Goal: Task Accomplishment & Management: Manage account settings

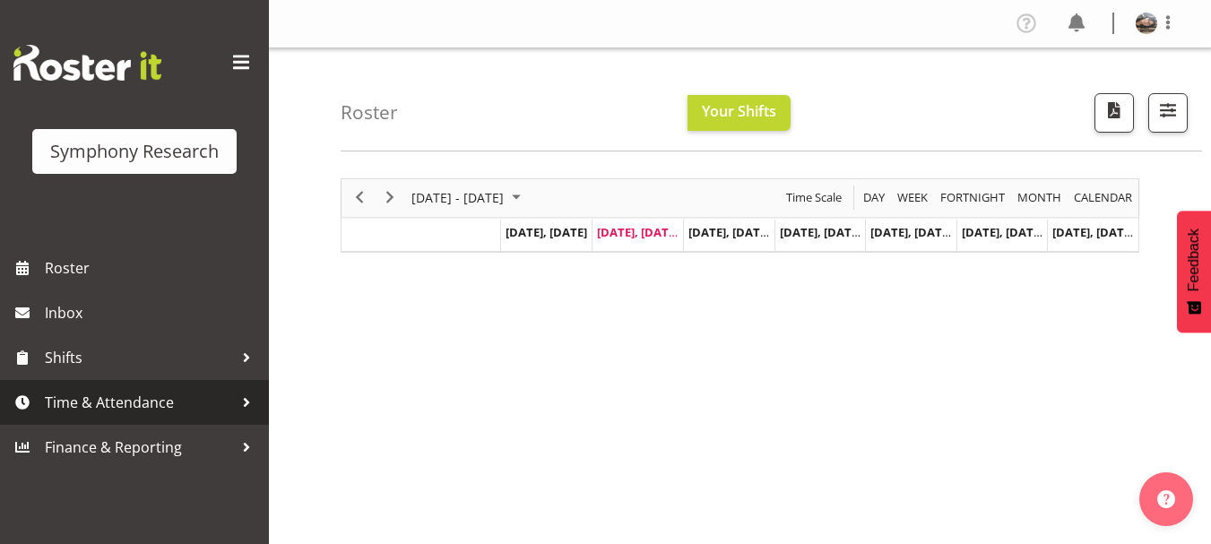
click at [114, 407] on span "Time & Attendance" at bounding box center [139, 402] width 188 height 27
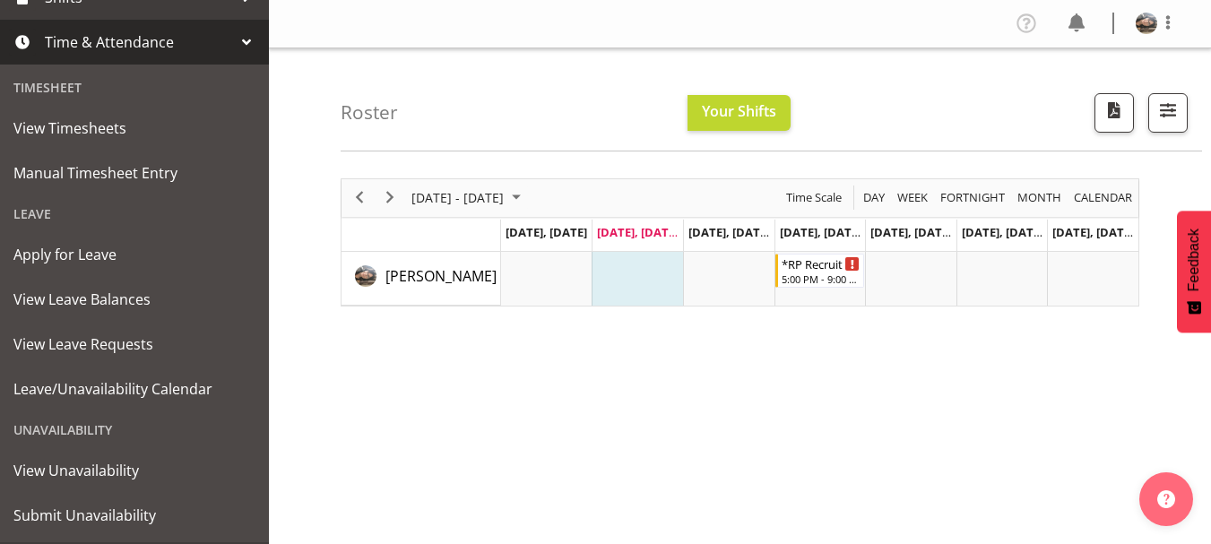
scroll to position [403, 0]
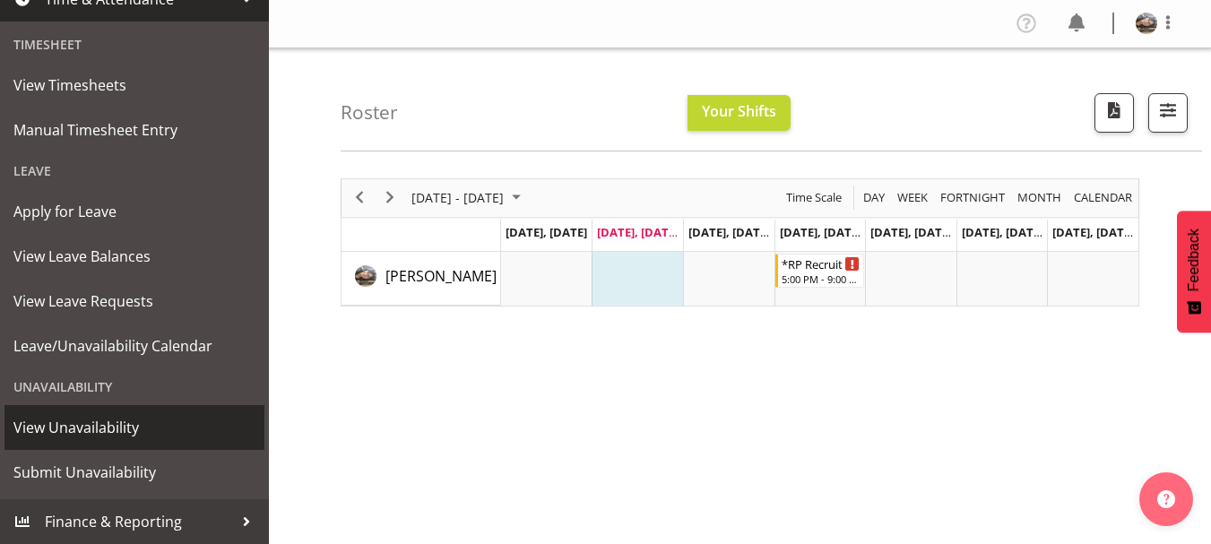
click at [141, 428] on span "View Unavailability" at bounding box center [134, 427] width 242 height 27
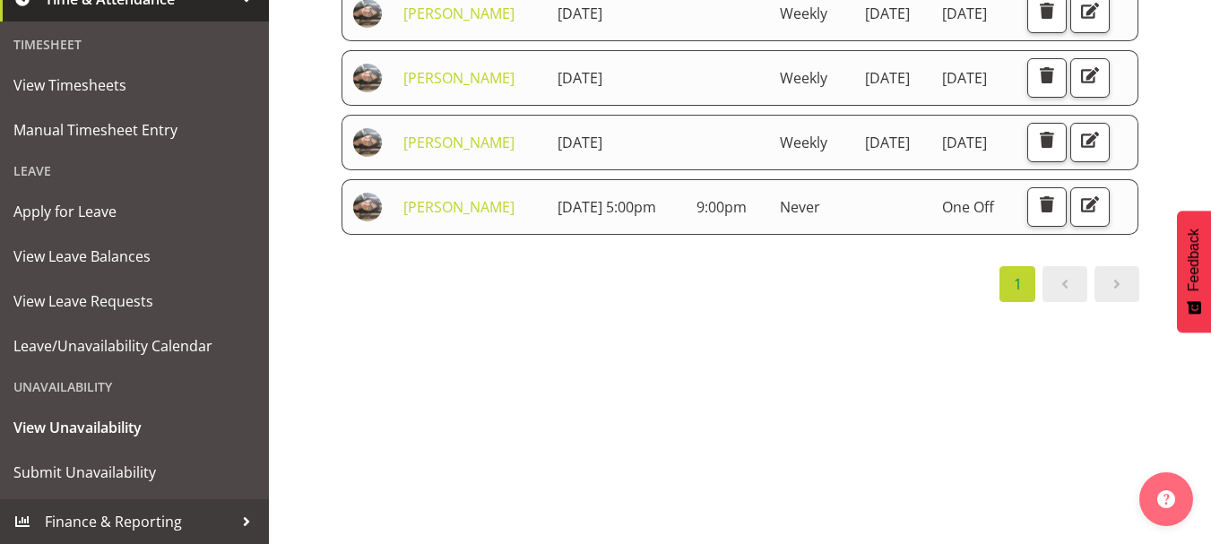
scroll to position [258, 0]
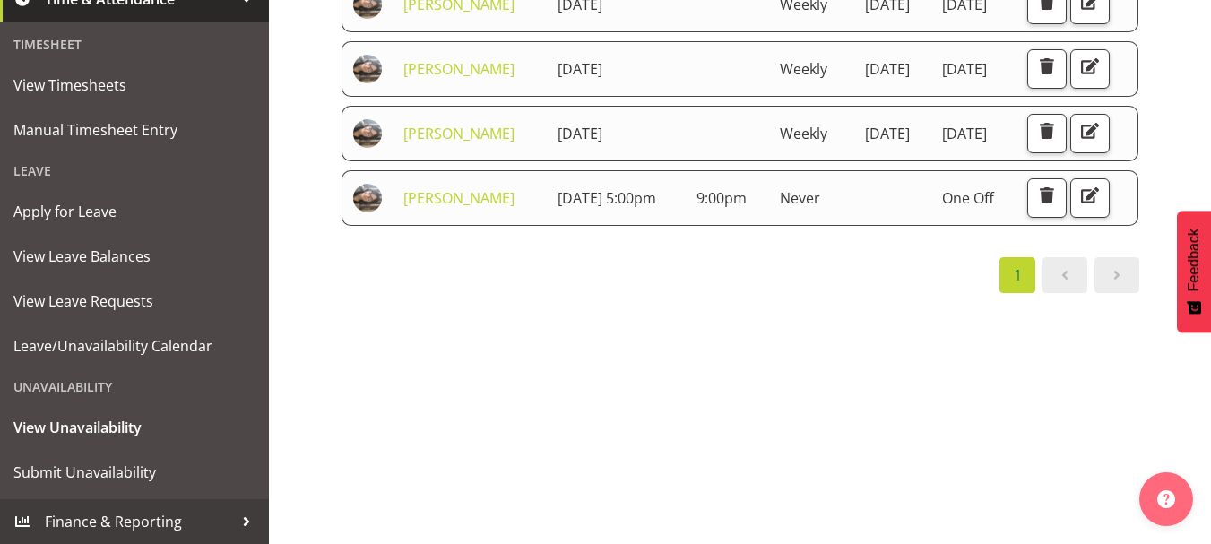
click at [641, 492] on div "Starts At Staff Member Starts At Ends At Repeats Days Until Actions Lindsay Hol…" at bounding box center [776, 265] width 870 height 717
click at [1058, 207] on span "button" at bounding box center [1046, 195] width 23 height 23
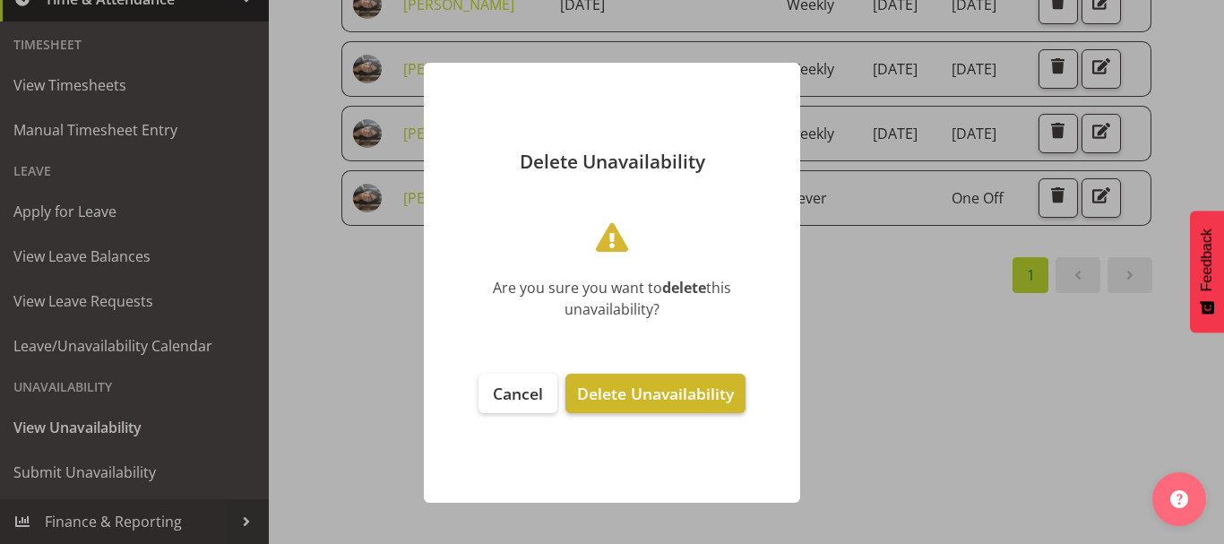
click at [677, 390] on span "Delete Unavailability" at bounding box center [655, 394] width 157 height 22
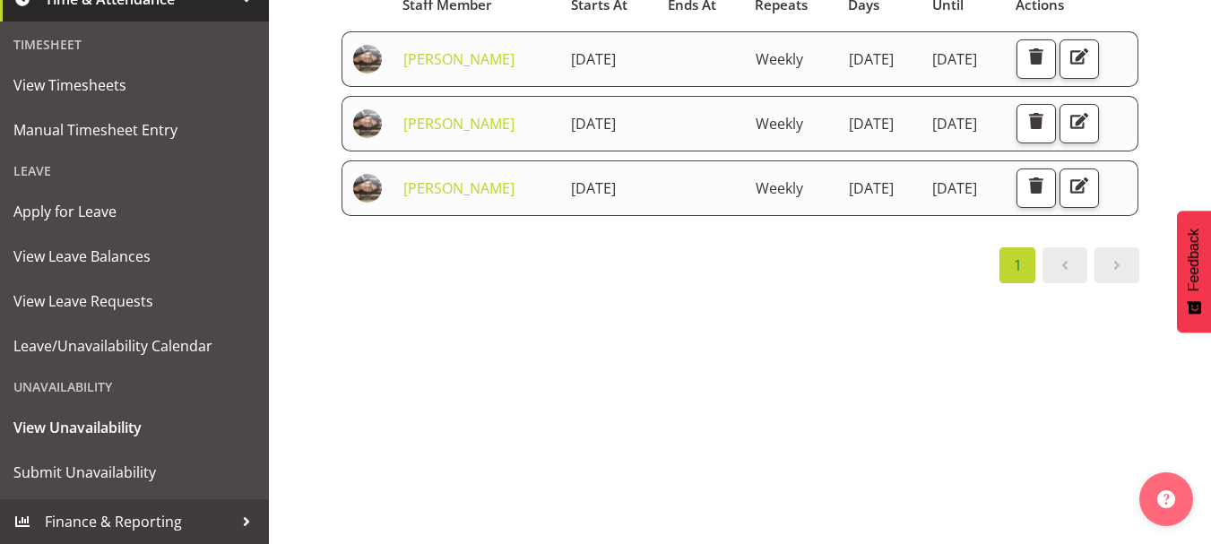
scroll to position [0, 0]
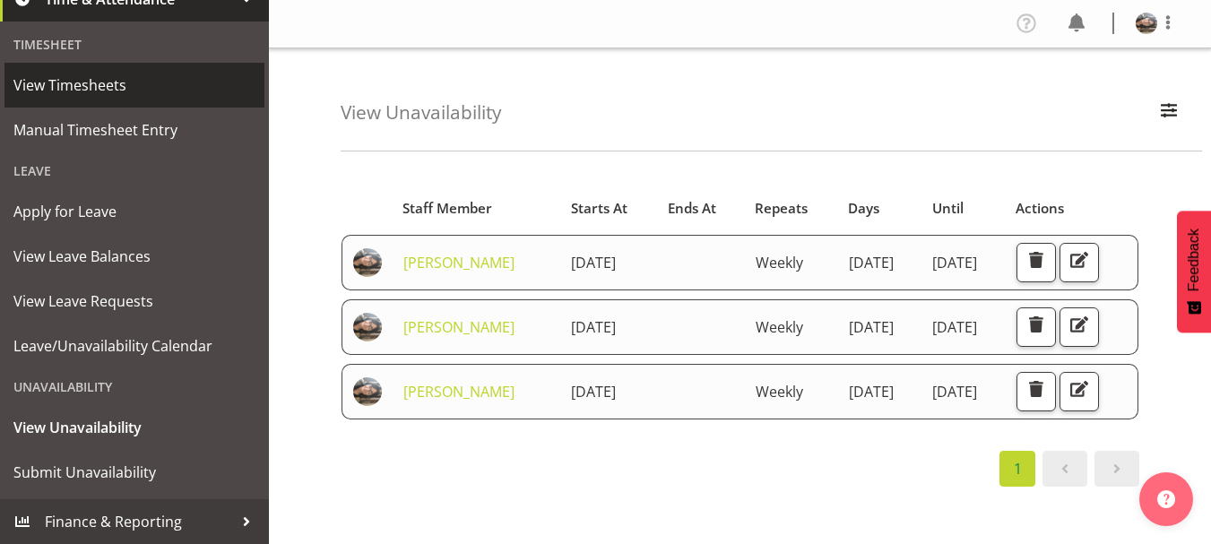
click at [121, 72] on span "View Timesheets" at bounding box center [134, 85] width 242 height 27
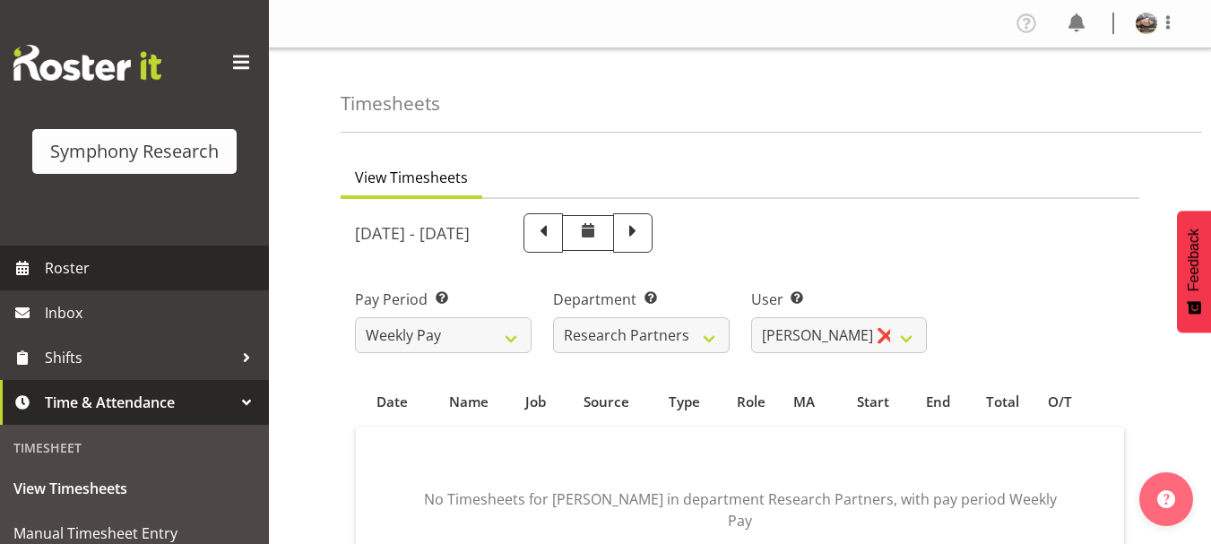
click at [81, 261] on span "Roster" at bounding box center [152, 268] width 215 height 27
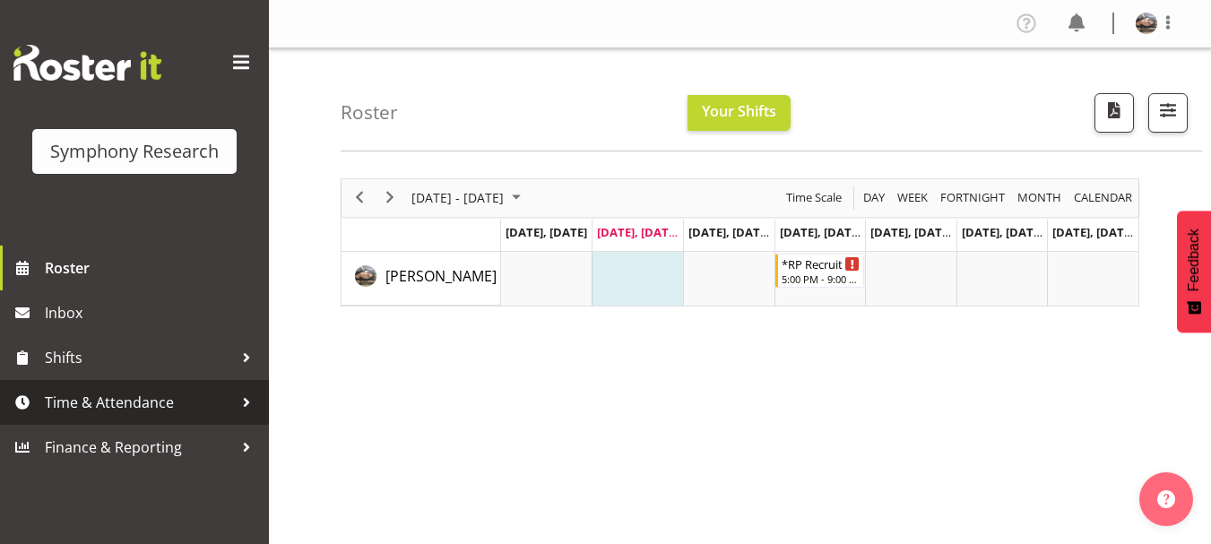
click at [108, 408] on span "Time & Attendance" at bounding box center [139, 402] width 188 height 27
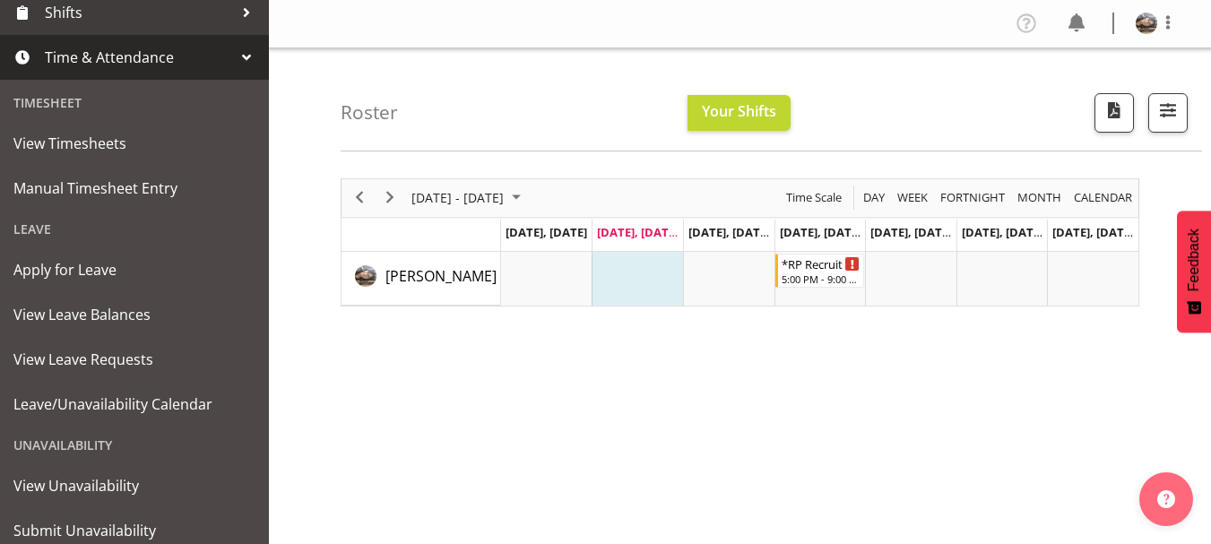
scroll to position [403, 0]
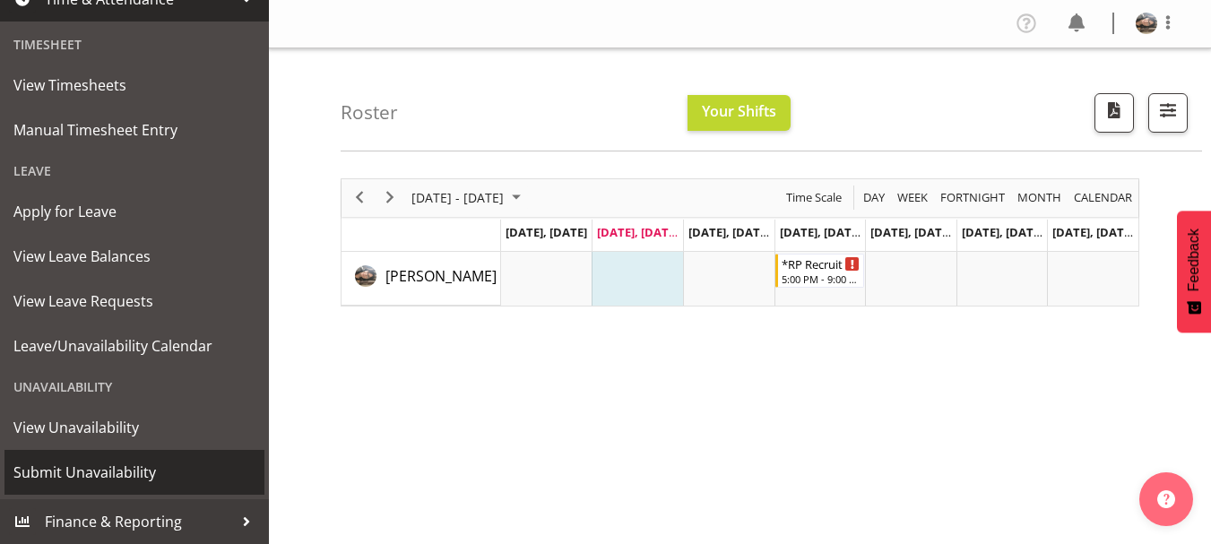
click at [125, 462] on span "Submit Unavailability" at bounding box center [134, 472] width 242 height 27
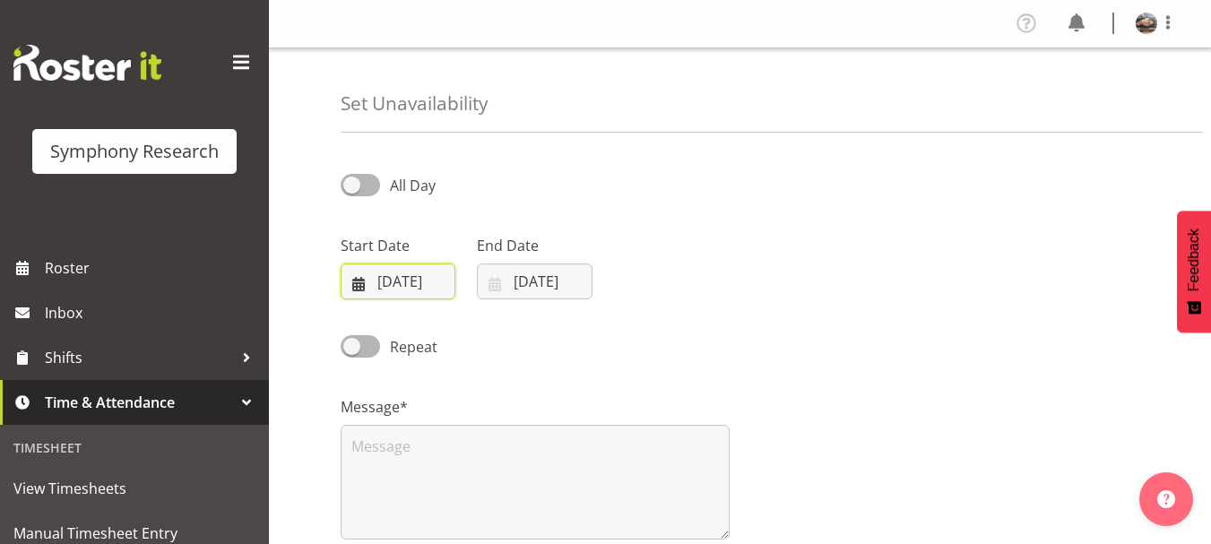
click at [381, 289] on input "07/10/2025" at bounding box center [398, 281] width 115 height 36
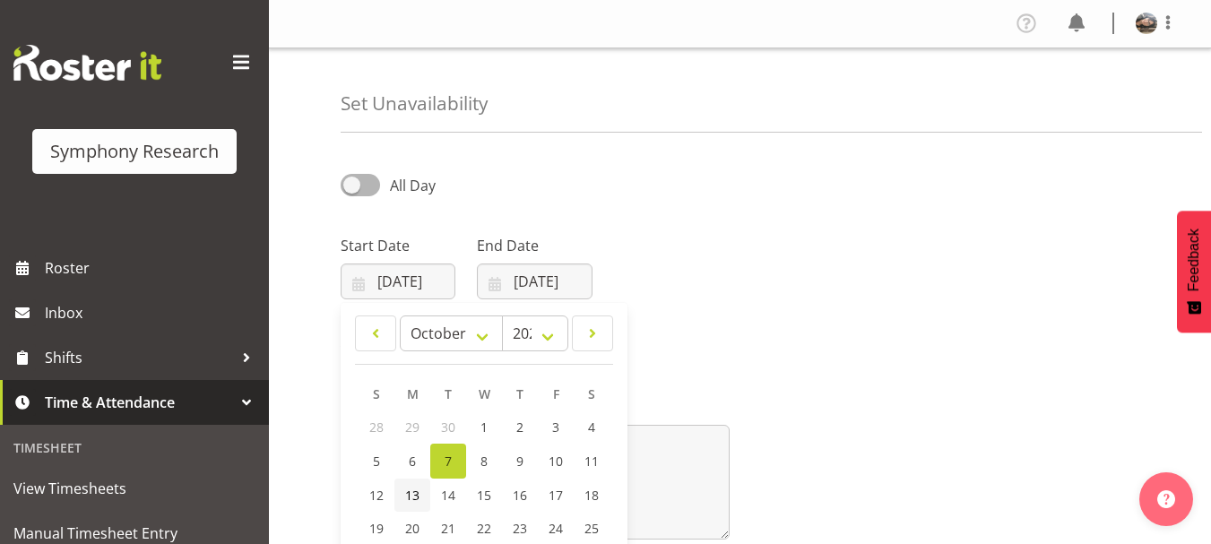
click at [415, 491] on span "13" at bounding box center [412, 495] width 14 height 17
type input "13/10/2025"
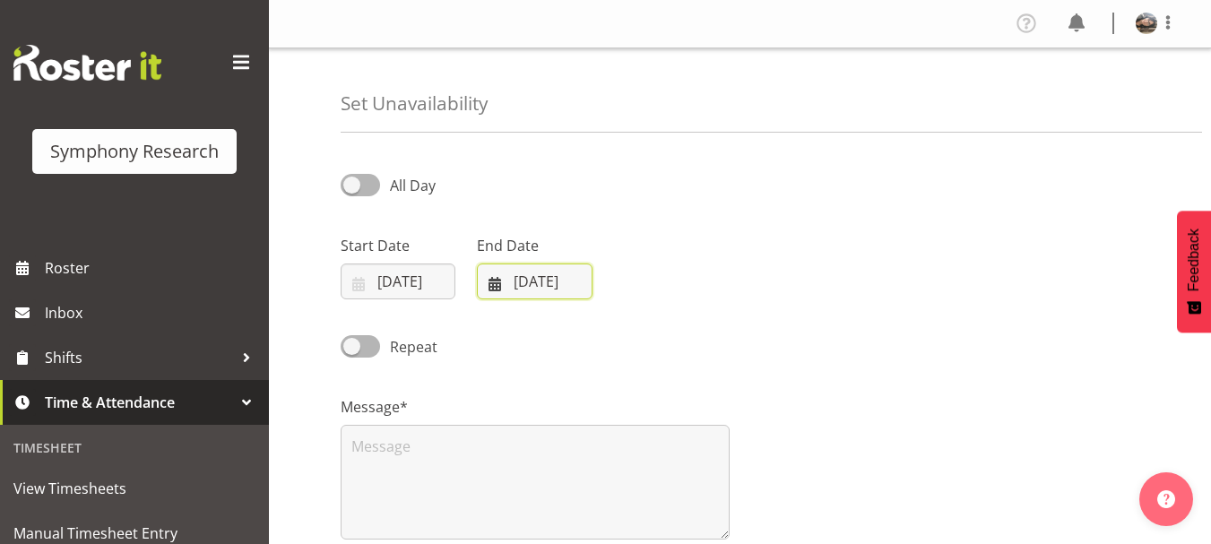
click at [523, 286] on input "[DATE]" at bounding box center [534, 281] width 115 height 36
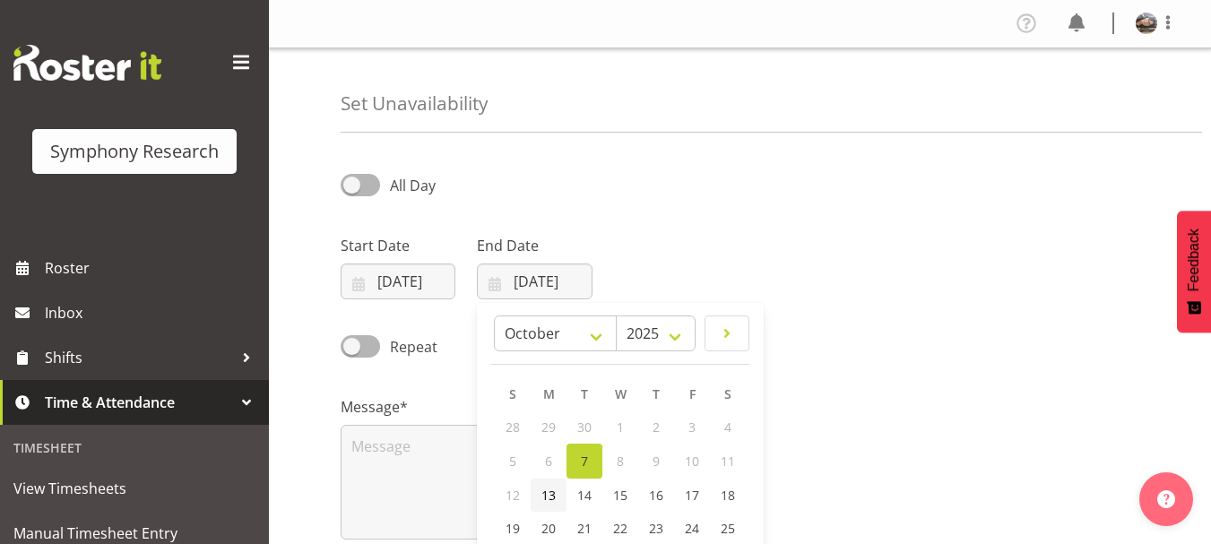
click at [547, 492] on span "13" at bounding box center [548, 495] width 14 height 17
type input "13/10/2025"
click at [364, 340] on span at bounding box center [360, 346] width 39 height 22
click at [352, 341] on input "Repeat" at bounding box center [347, 347] width 12 height 12
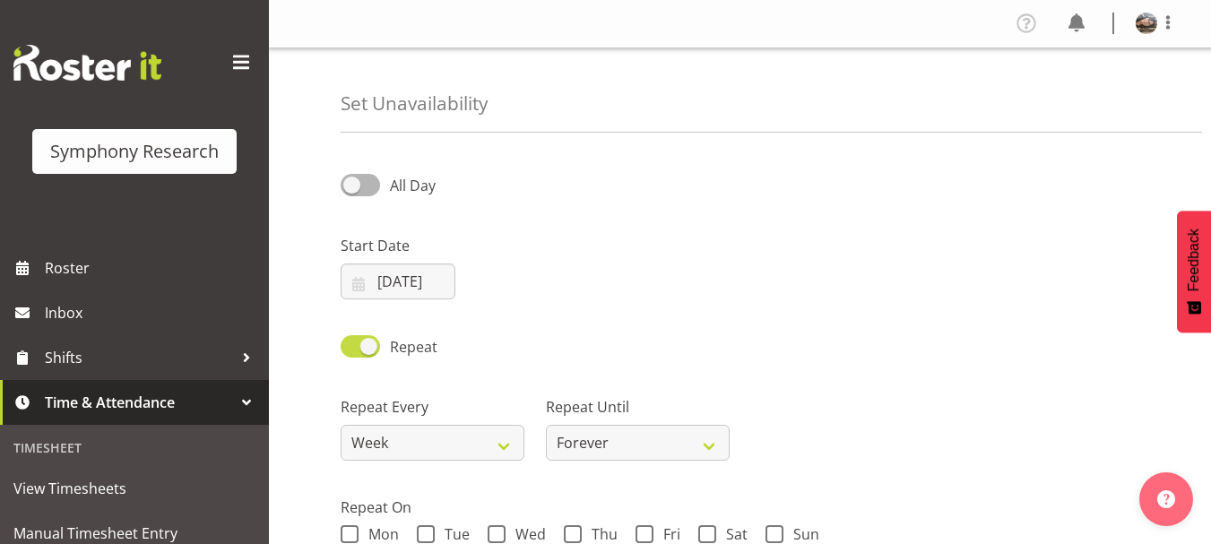
click at [369, 350] on span at bounding box center [360, 346] width 39 height 22
click at [352, 350] on input "Repeat" at bounding box center [347, 347] width 12 height 12
checkbox input "false"
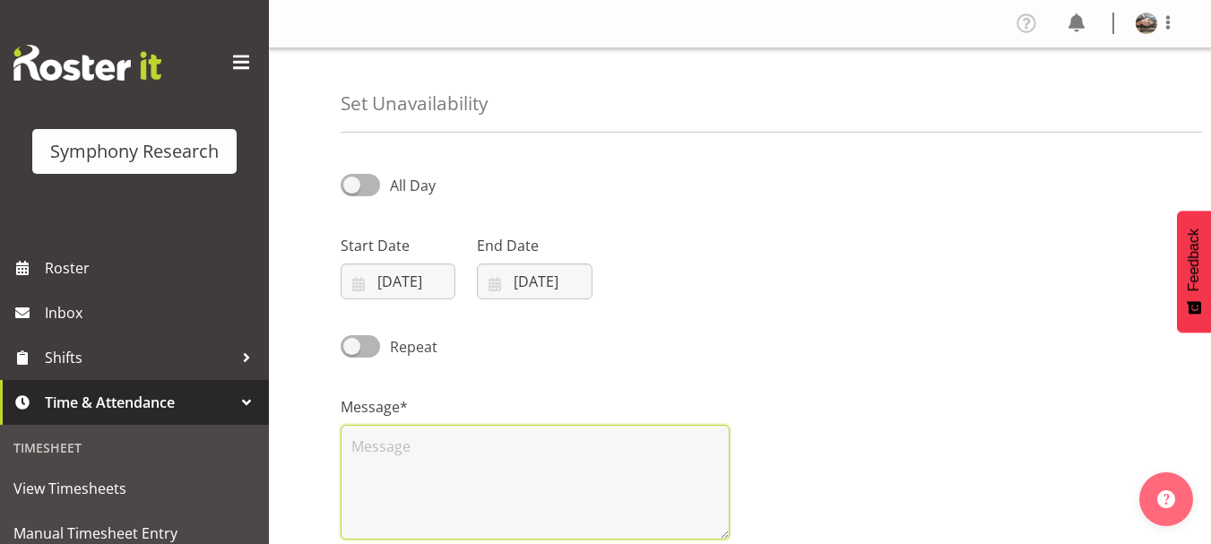
click at [376, 458] on textarea at bounding box center [535, 482] width 389 height 115
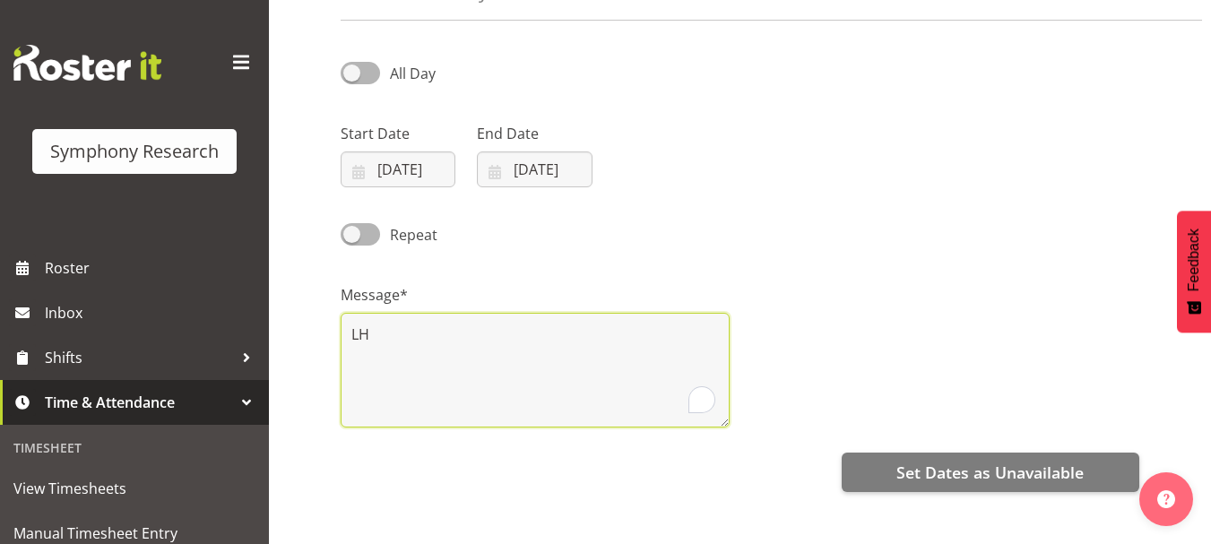
scroll to position [181, 0]
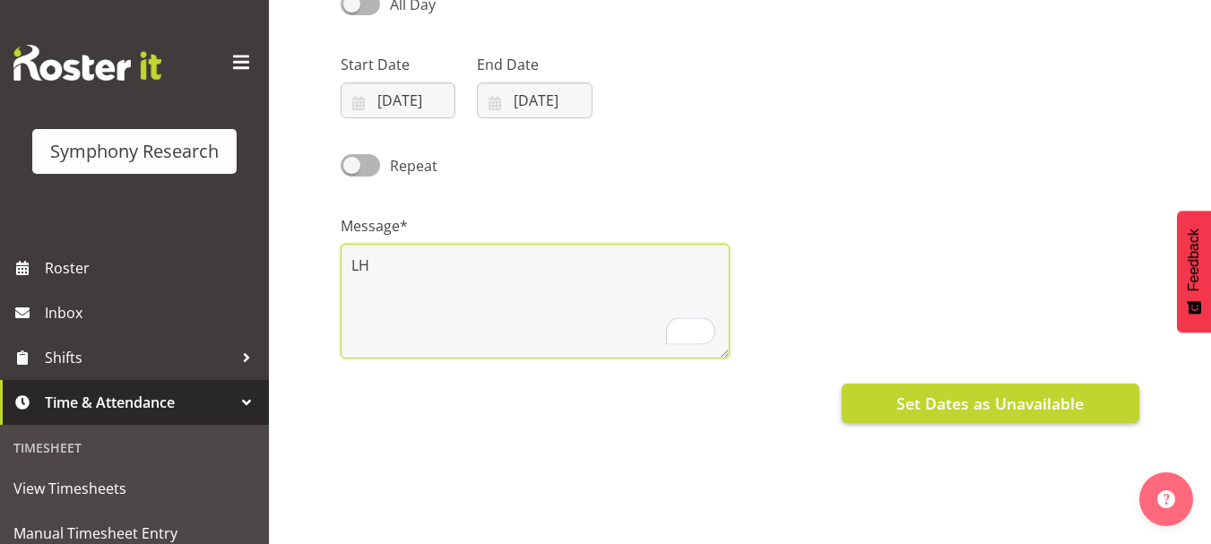
type textarea "LH"
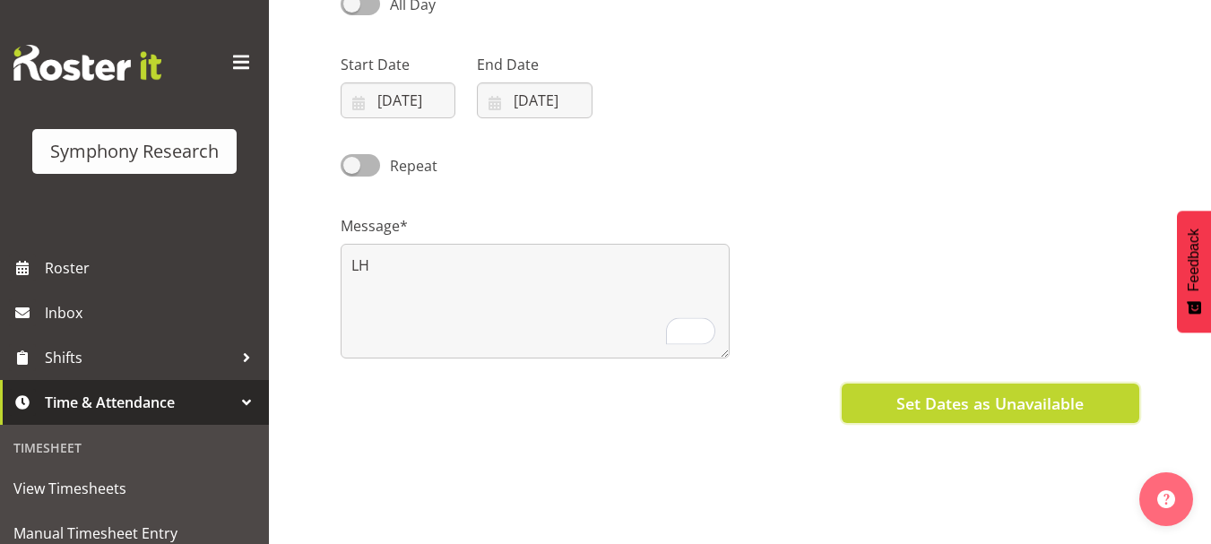
click at [993, 402] on span "Set Dates as Unavailable" at bounding box center [989, 403] width 187 height 23
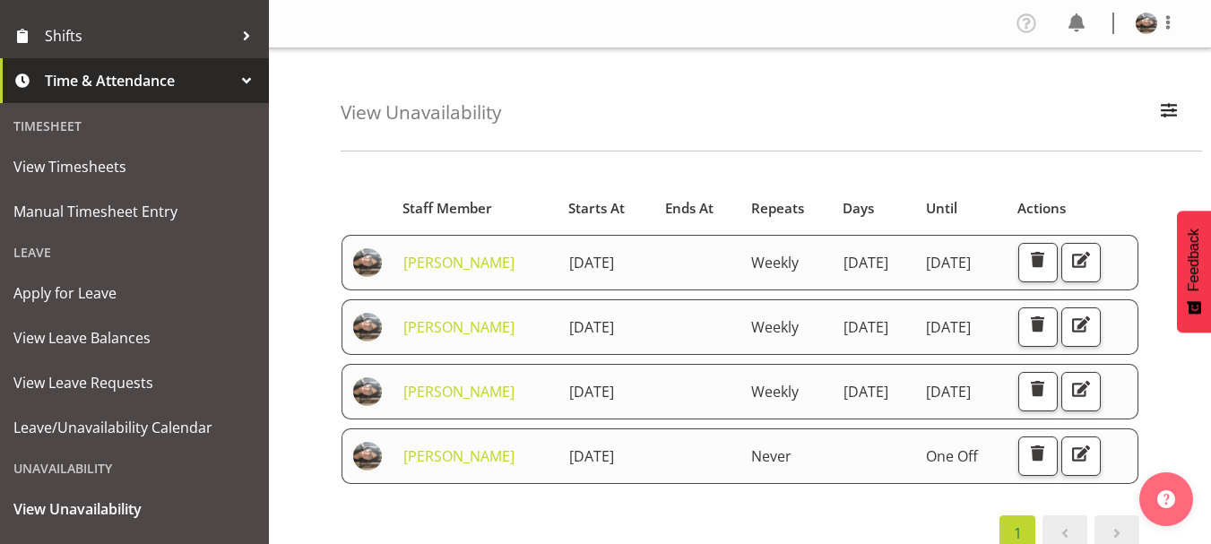
scroll to position [375, 0]
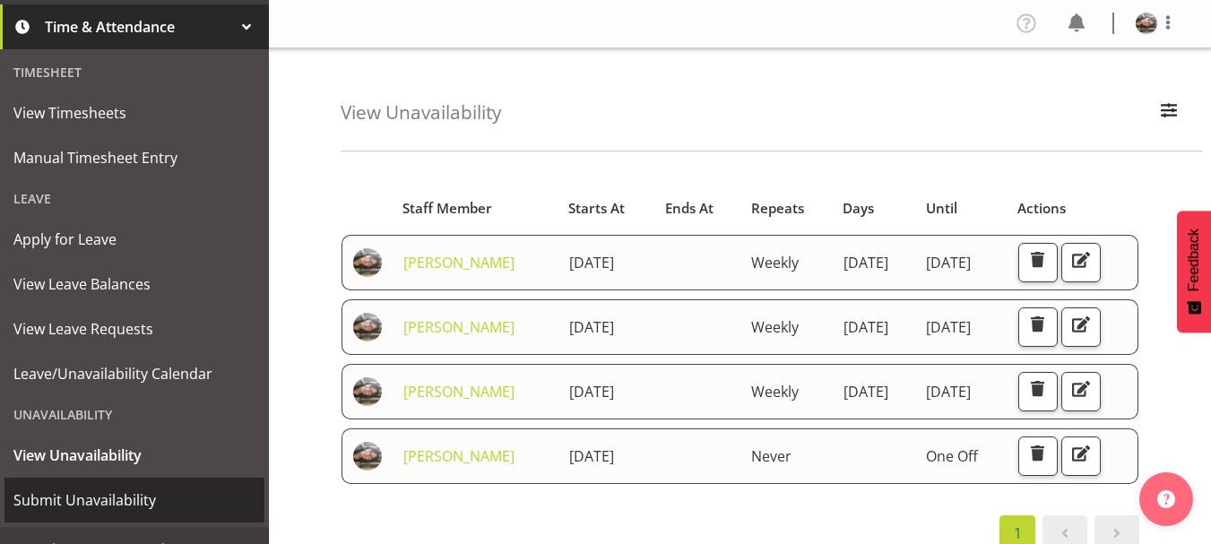
click at [109, 485] on link "Submit Unavailability" at bounding box center [134, 500] width 260 height 45
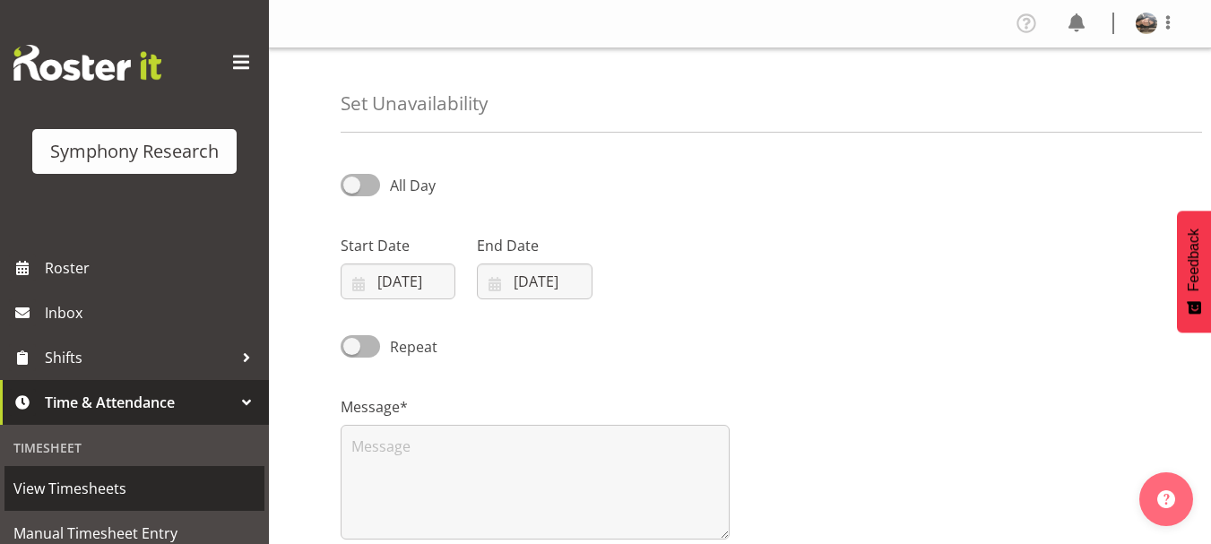
select select "9"
select select "2025"
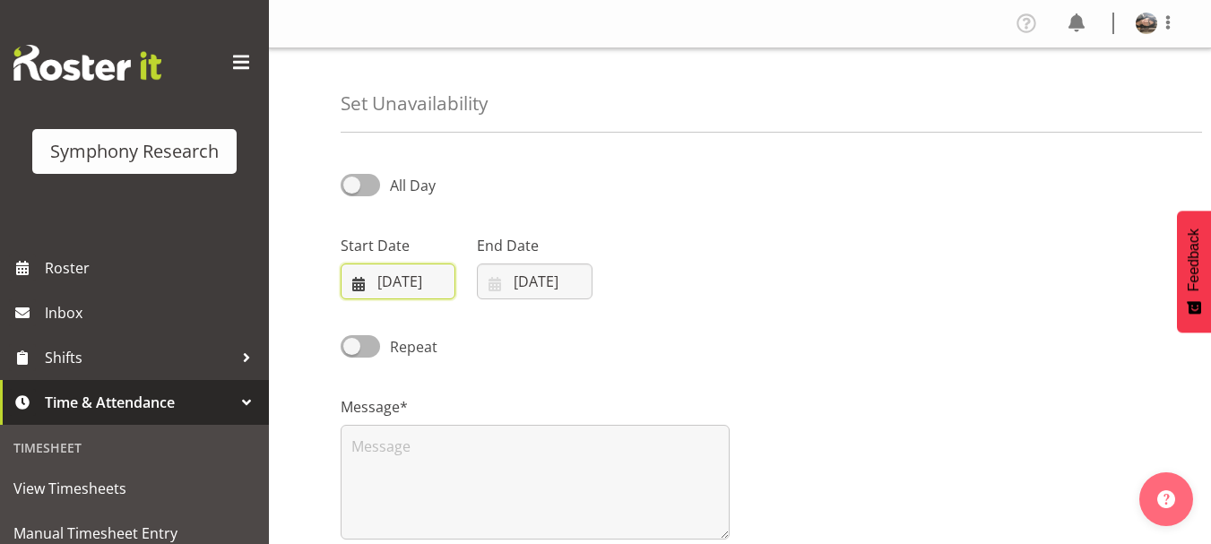
click at [417, 293] on input "[DATE]" at bounding box center [398, 281] width 115 height 36
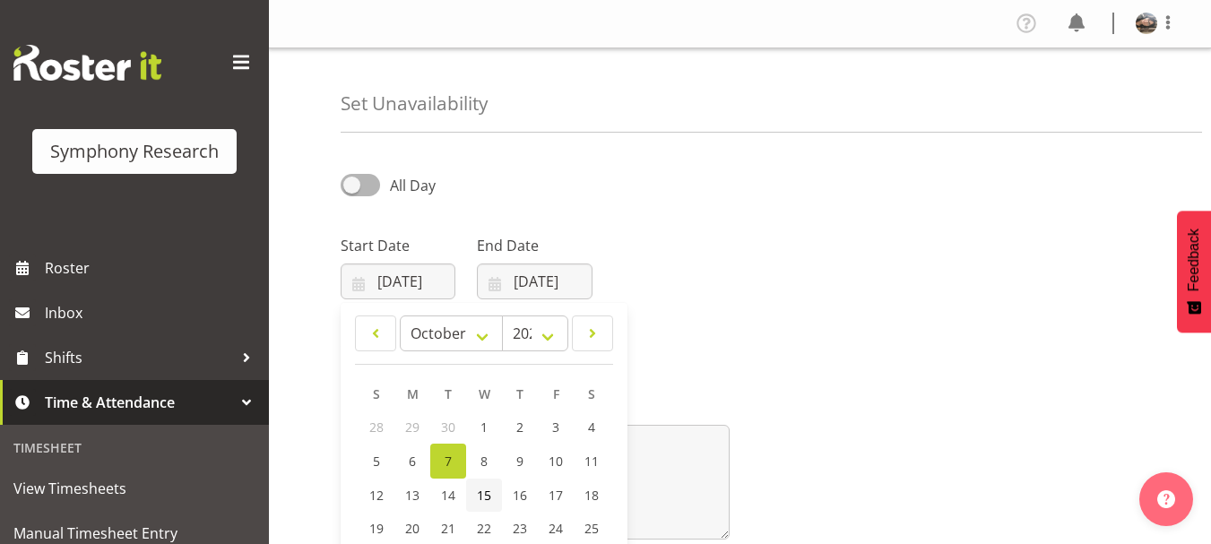
click at [490, 490] on span "15" at bounding box center [484, 495] width 14 height 17
type input "[DATE]"
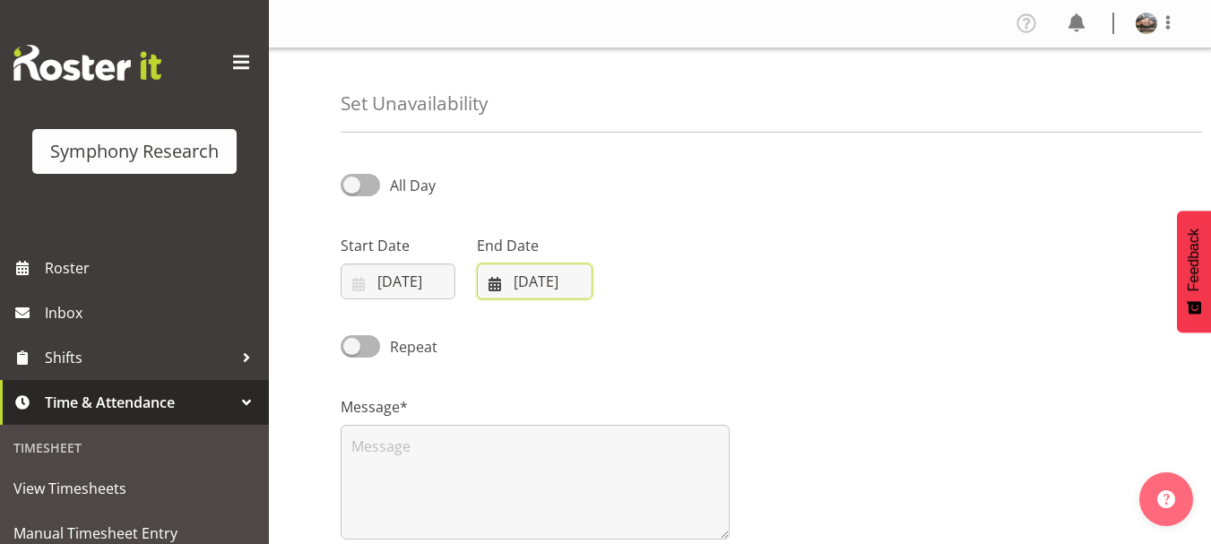
click at [525, 281] on input "[DATE]" at bounding box center [534, 281] width 115 height 36
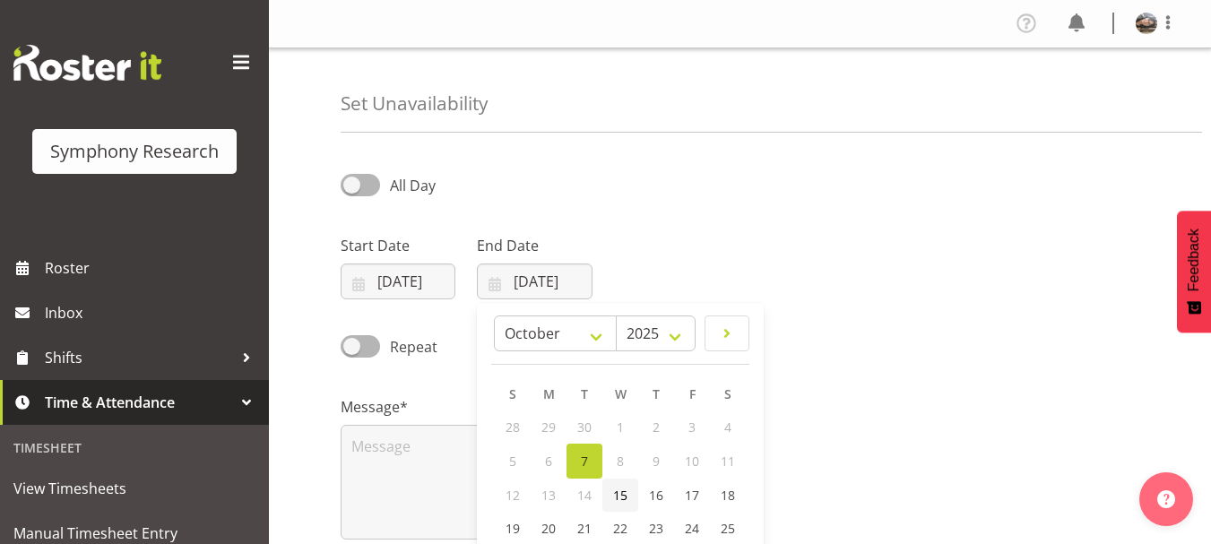
click at [624, 499] on span "15" at bounding box center [620, 495] width 14 height 17
type input "15/10/2025"
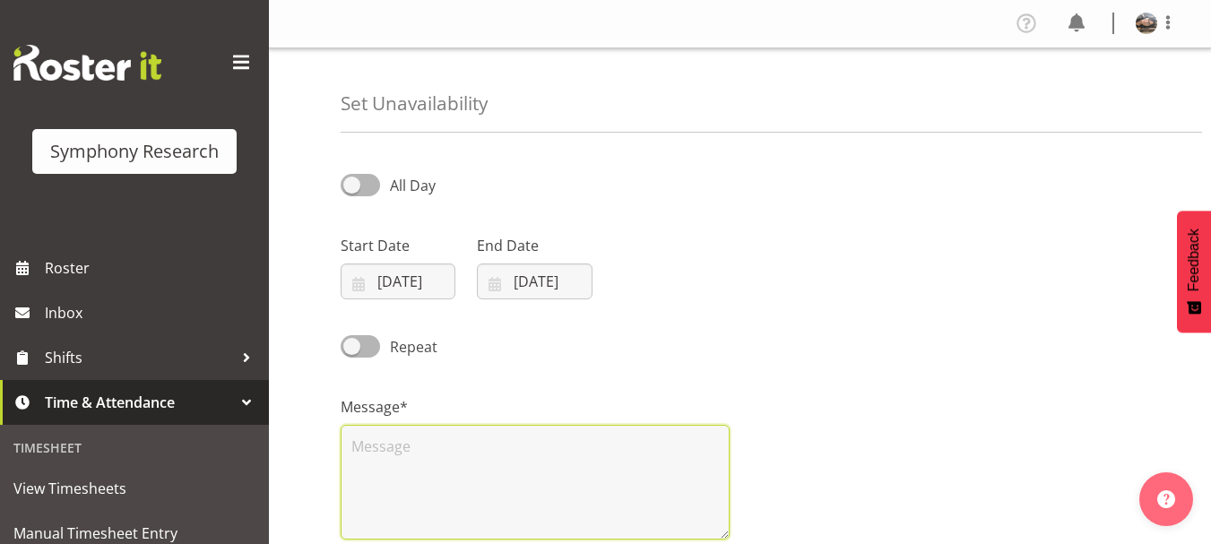
click at [450, 450] on textarea at bounding box center [535, 482] width 389 height 115
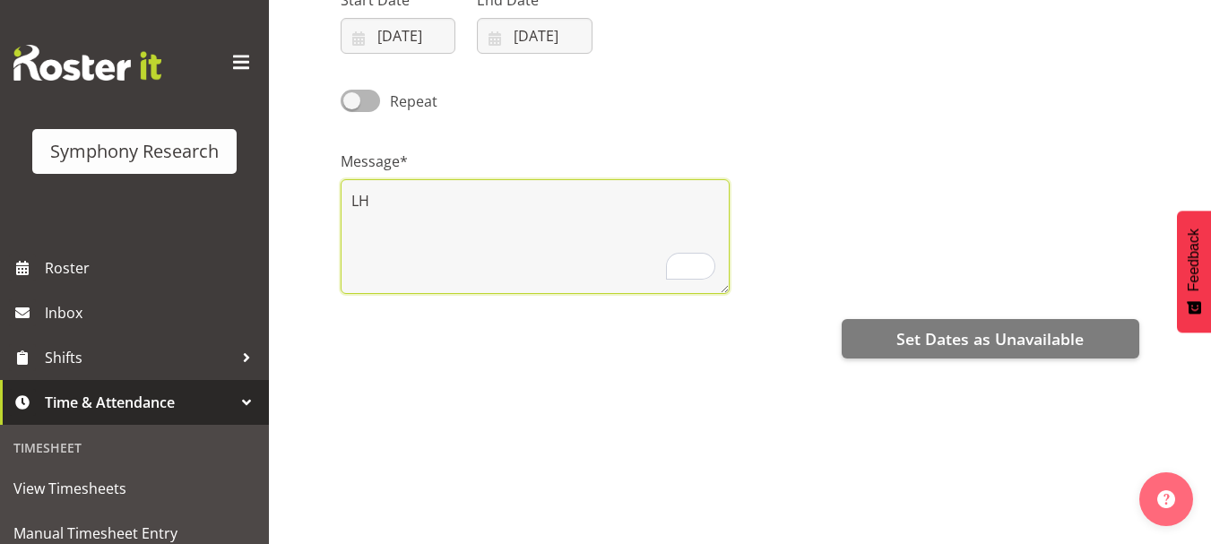
scroll to position [314, 0]
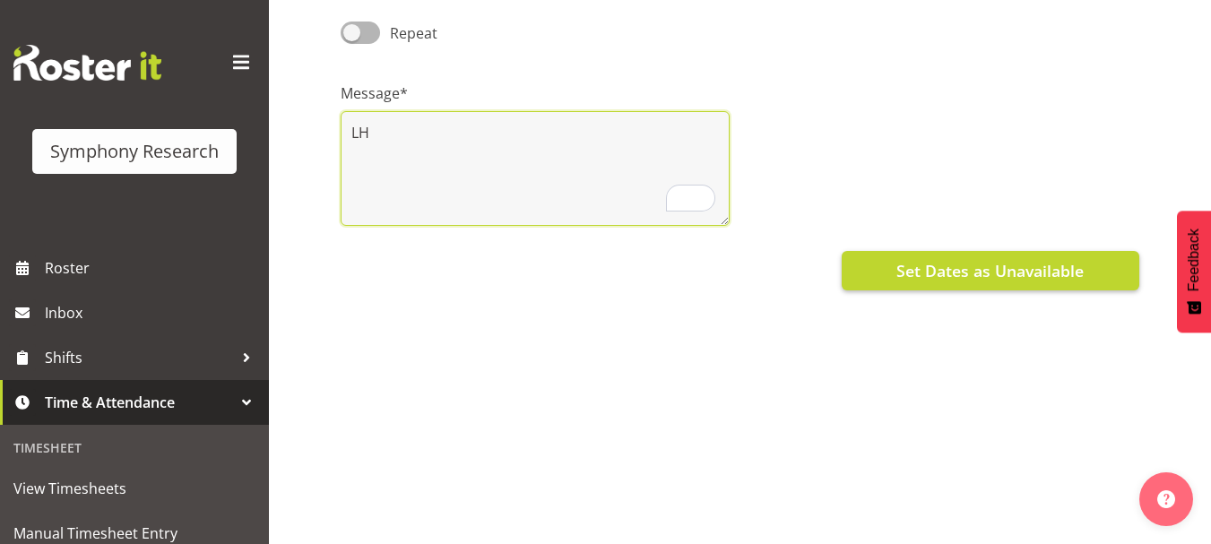
type textarea "LH"
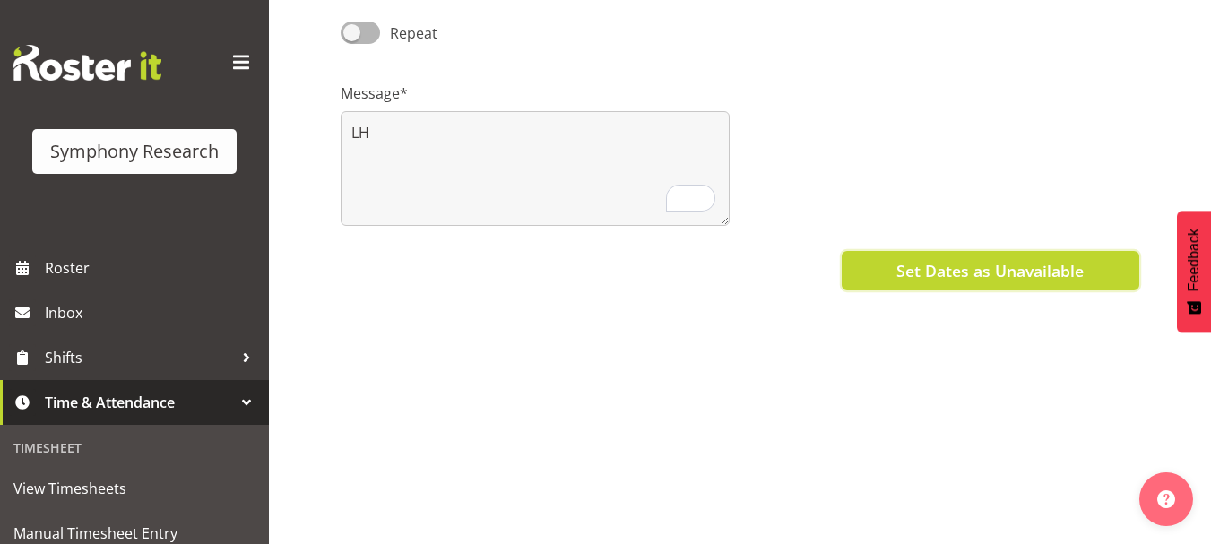
click at [1017, 271] on span "Set Dates as Unavailable" at bounding box center [989, 270] width 187 height 23
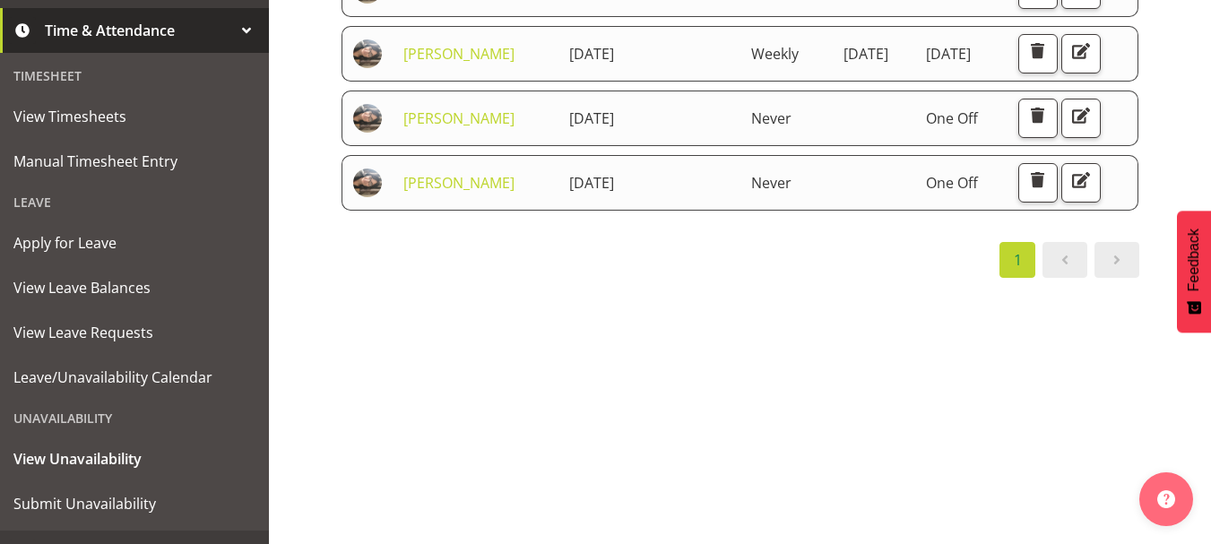
scroll to position [374, 0]
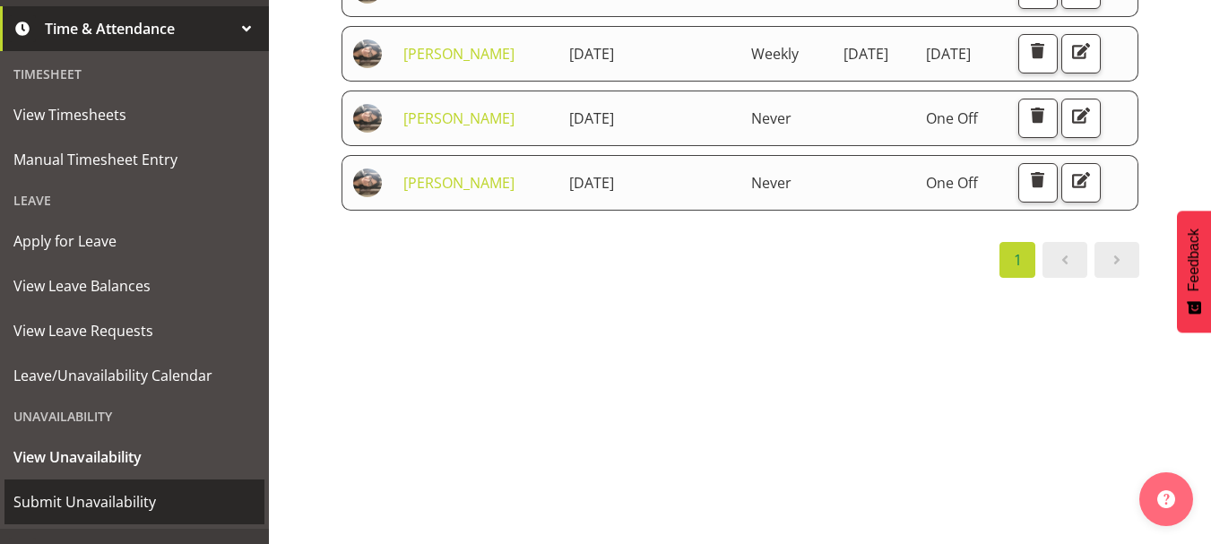
click at [122, 501] on span "Submit Unavailability" at bounding box center [134, 501] width 242 height 27
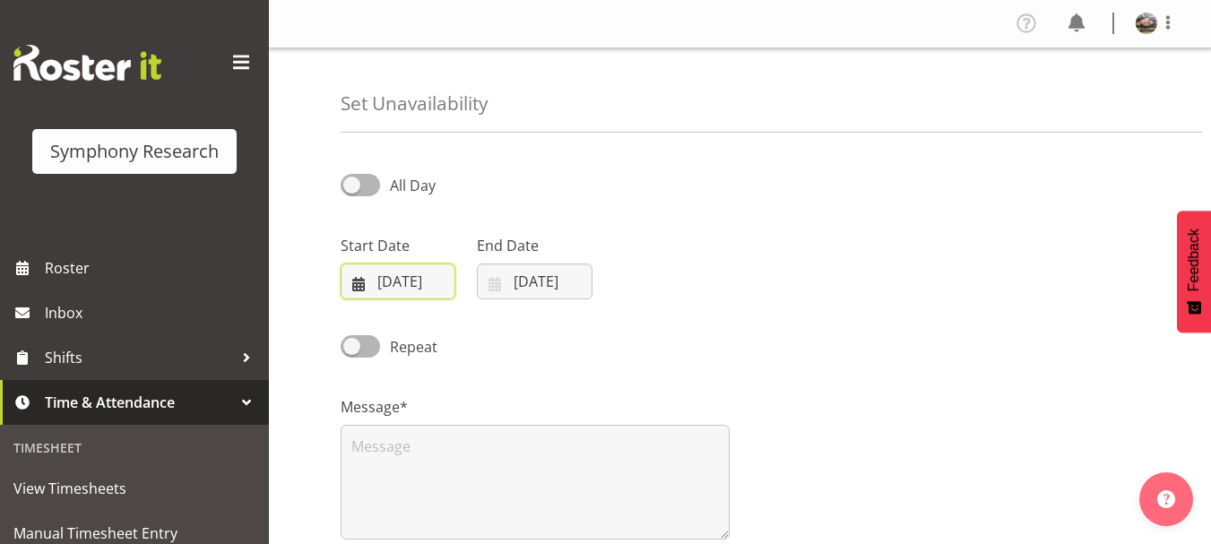
click at [419, 272] on input "[DATE]" at bounding box center [398, 281] width 115 height 36
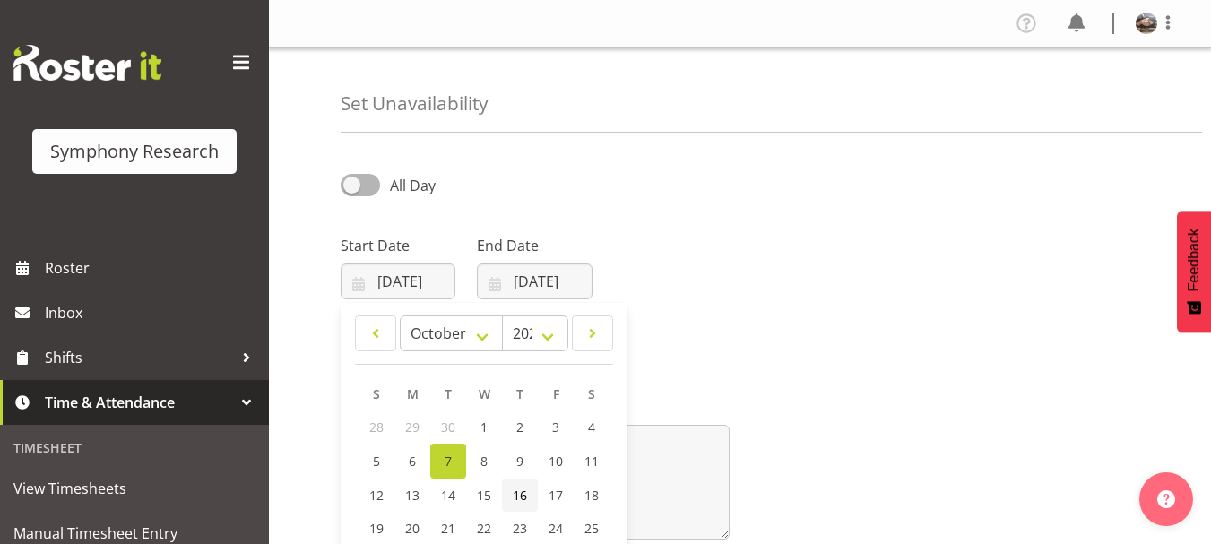
click at [523, 486] on link "16" at bounding box center [520, 495] width 36 height 33
type input "[DATE]"
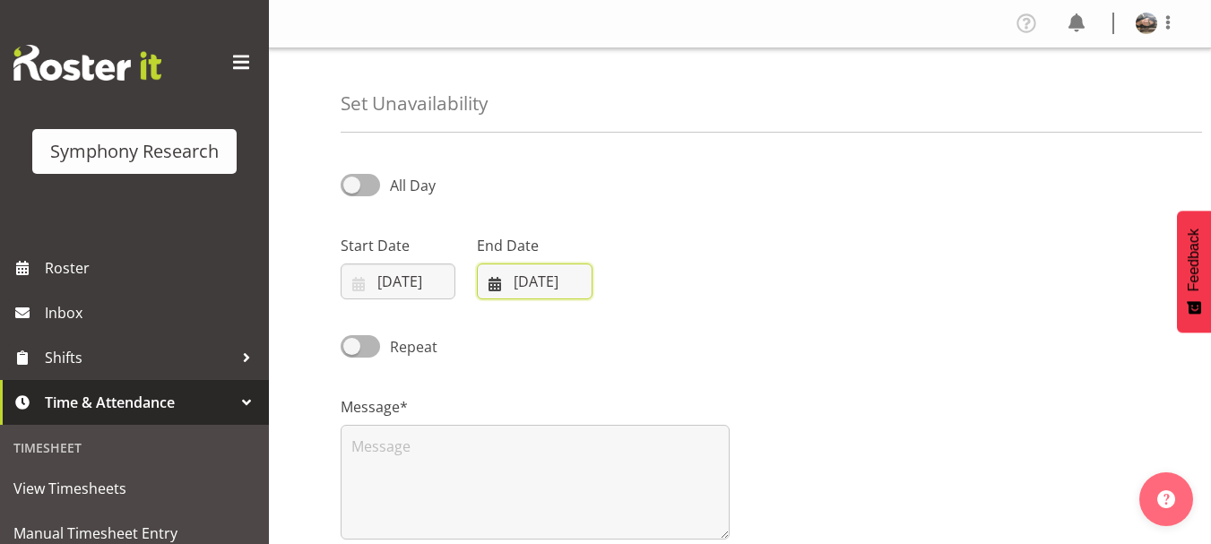
click at [531, 276] on input "[DATE]" at bounding box center [534, 281] width 115 height 36
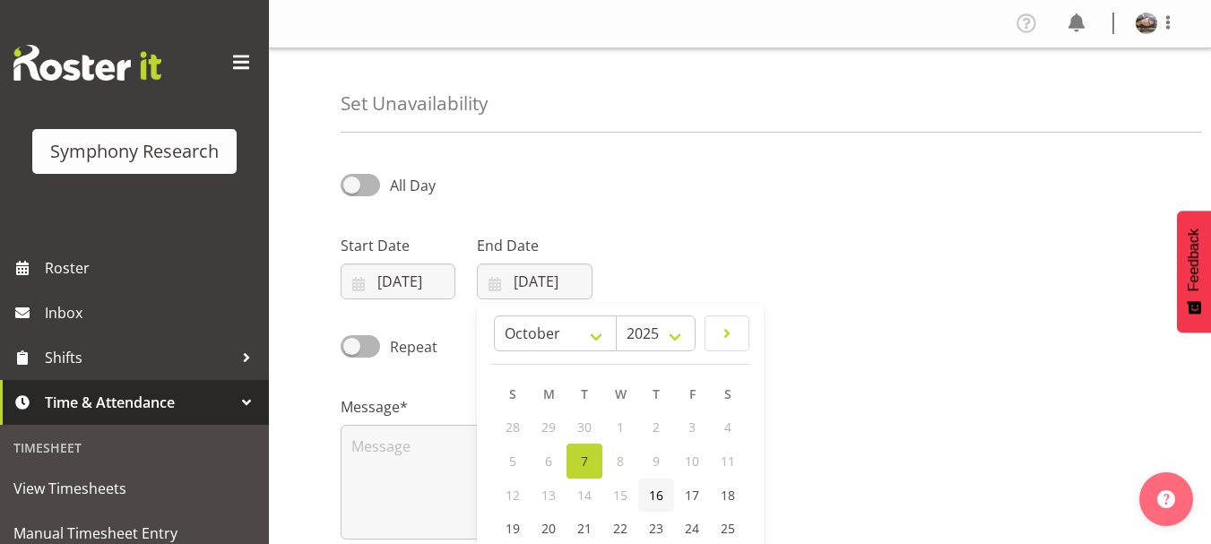
click at [654, 496] on span "16" at bounding box center [656, 495] width 14 height 17
type input "[DATE]"
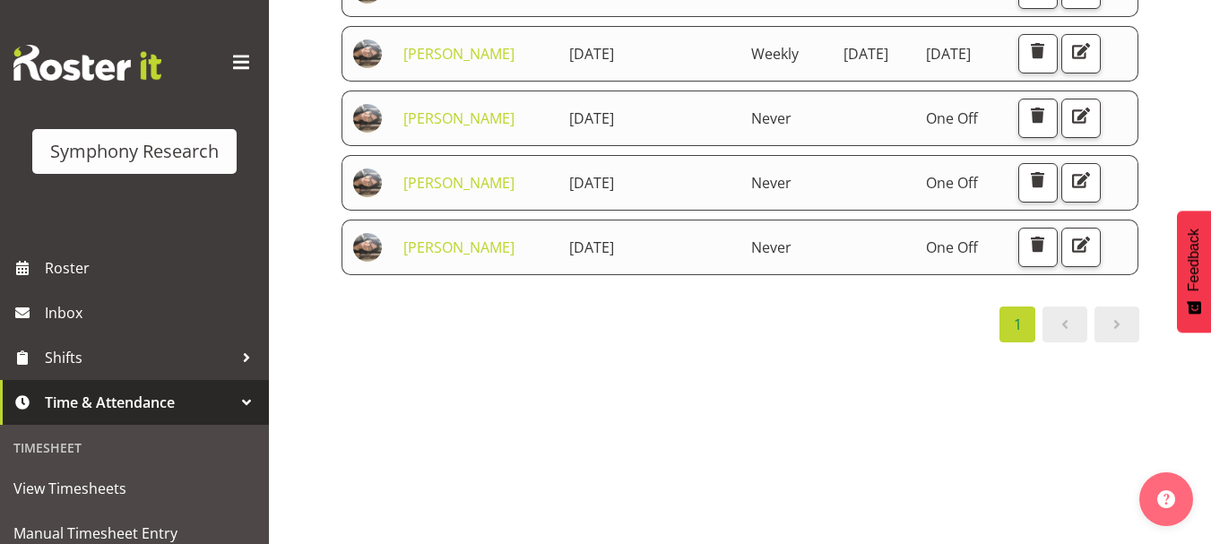
scroll to position [412, 0]
